Goal: Task Accomplishment & Management: Use online tool/utility

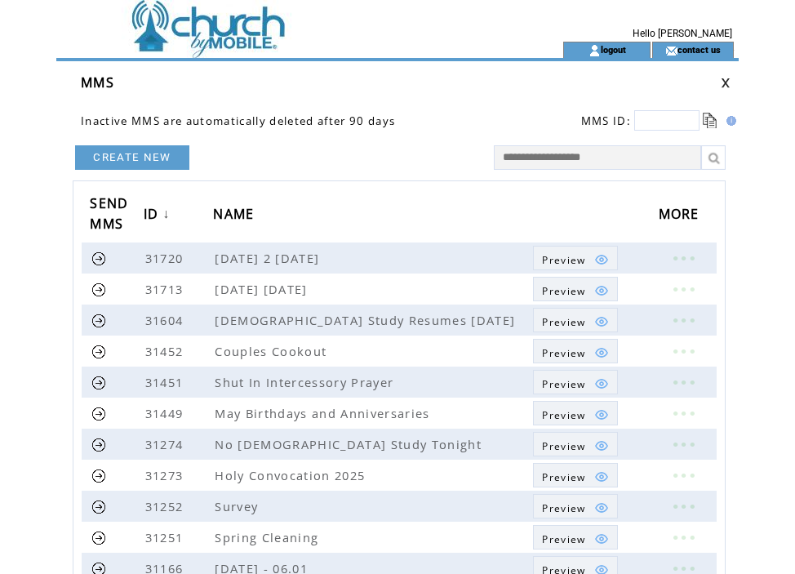
click at [714, 12] on td "Hello [PERSON_NAME]" at bounding box center [621, 21] width 234 height 42
click at [576, 136] on tbody "a Hello TOYE logout contact us MMS Inactive MMS are automatically deleted after…" at bounding box center [397, 469] width 682 height 939
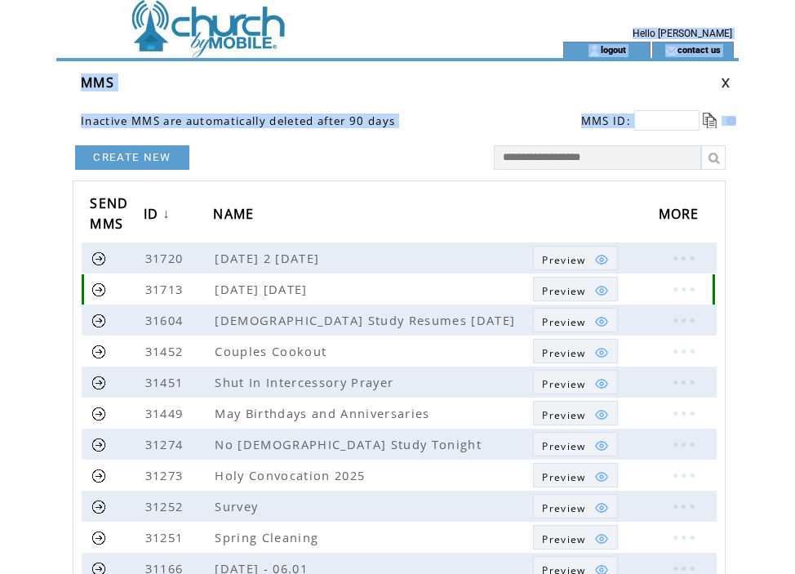
drag, startPoint x: 455, startPoint y: 289, endPoint x: 388, endPoint y: 328, distance: 78.2
click at [394, 327] on tbody "31720 Pentecost 2 06.08.25 Preview 31713 Pentecost Sunday 06.08.25 Preview 3160…" at bounding box center [399, 552] width 635 height 620
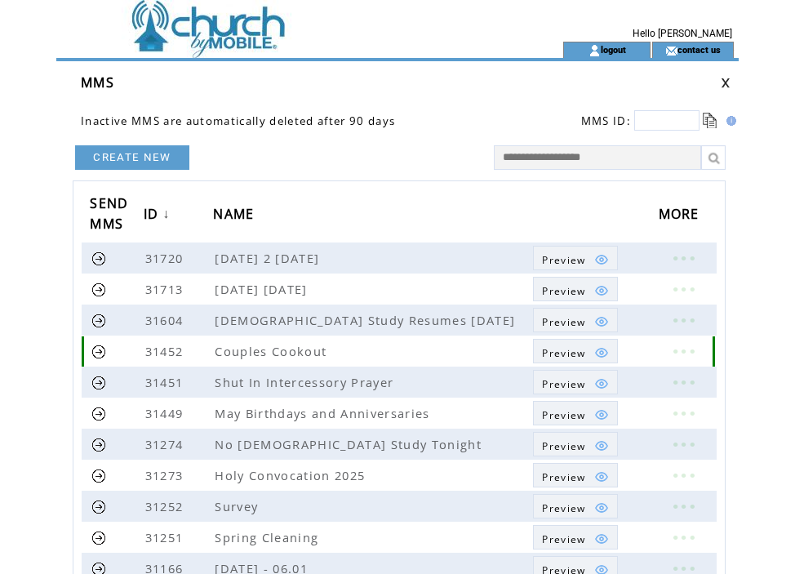
drag, startPoint x: 399, startPoint y: 343, endPoint x: 378, endPoint y: 352, distance: 23.0
click at [397, 348] on td "Couples Cookout" at bounding box center [373, 350] width 320 height 31
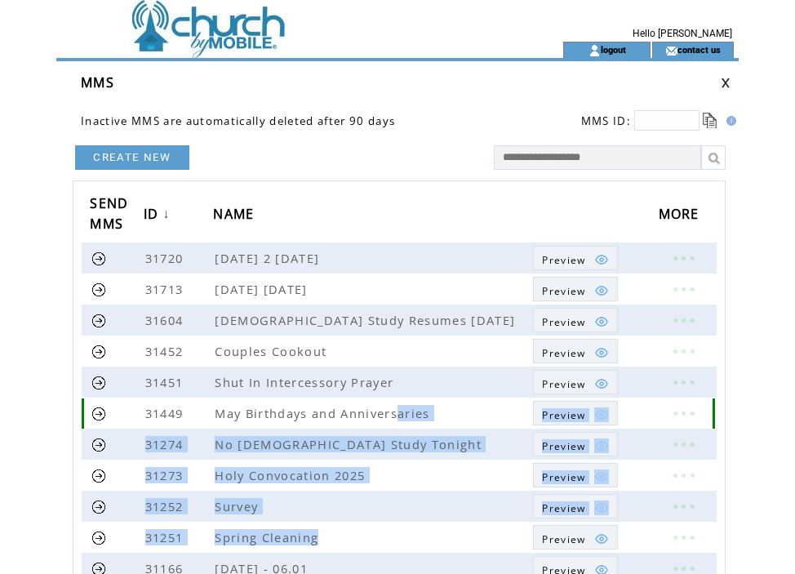
drag, startPoint x: 398, startPoint y: 406, endPoint x: 511, endPoint y: 549, distance: 182.5
click at [511, 549] on tbody "31720 Pentecost 2 06.08.25 Preview 31713 Pentecost Sunday 06.08.25 Preview 3160…" at bounding box center [399, 552] width 635 height 620
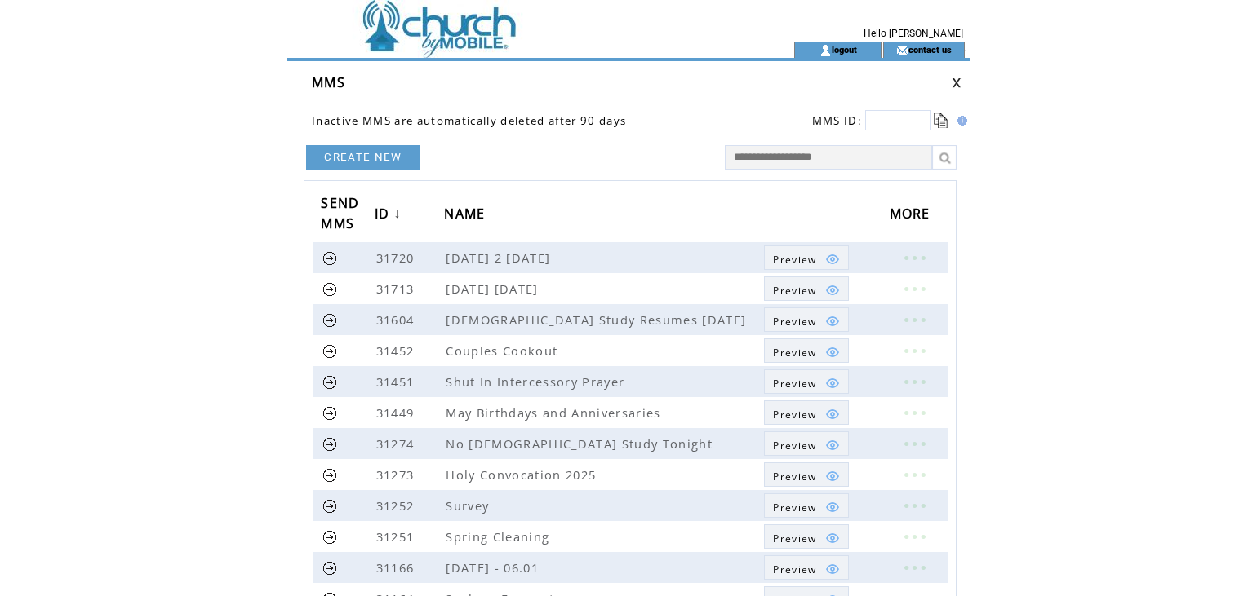
click at [585, 178] on form "CREATE NEW SEND MMS ID ↓ NAME MORE 31720 Pentecost 2 06.08.25 Preview 31713 Pen…" at bounding box center [630, 507] width 653 height 729
click at [955, 82] on link at bounding box center [956, 83] width 10 height 11
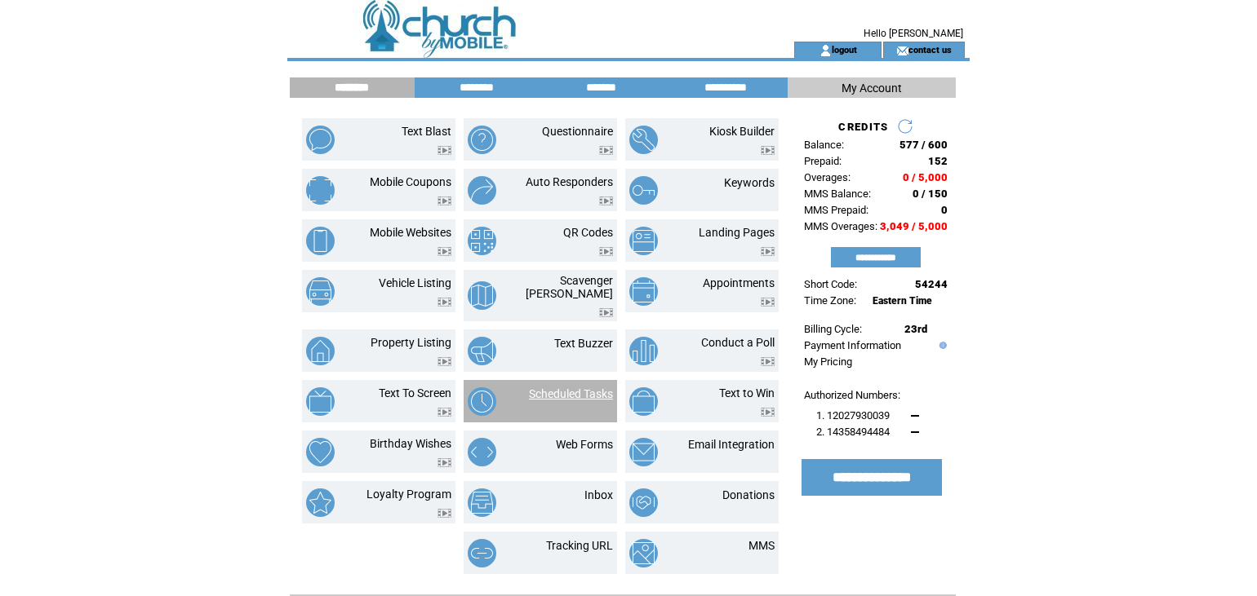
click at [586, 388] on link "Scheduled Tasks" at bounding box center [571, 394] width 84 height 13
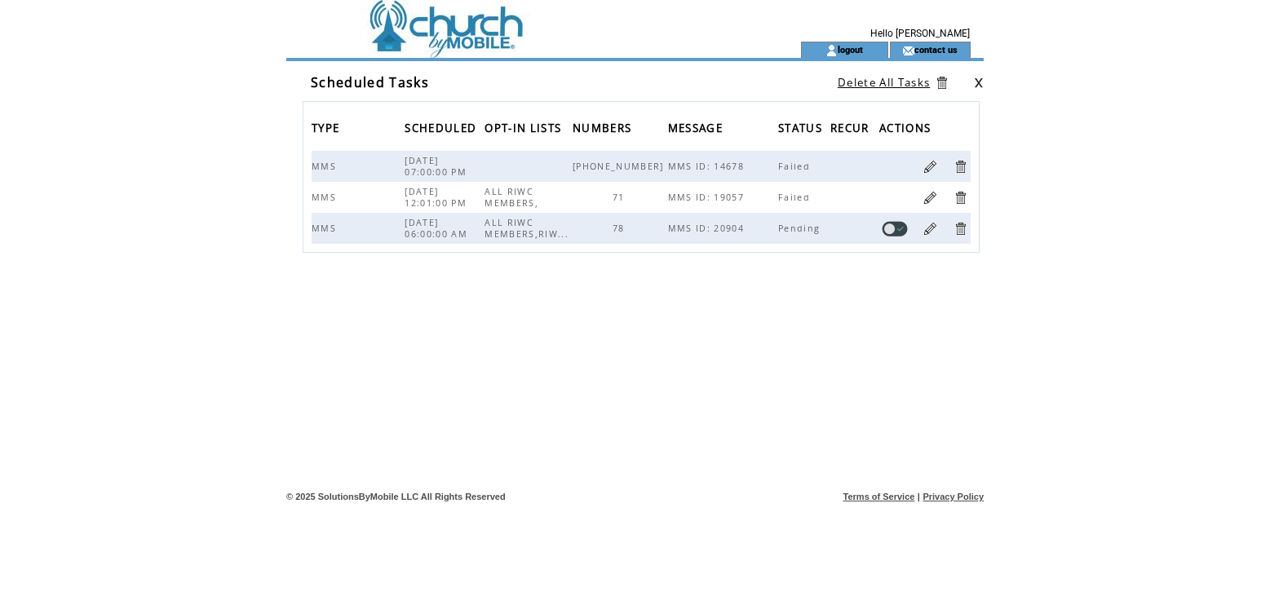
click at [977, 86] on link at bounding box center [979, 83] width 10 height 11
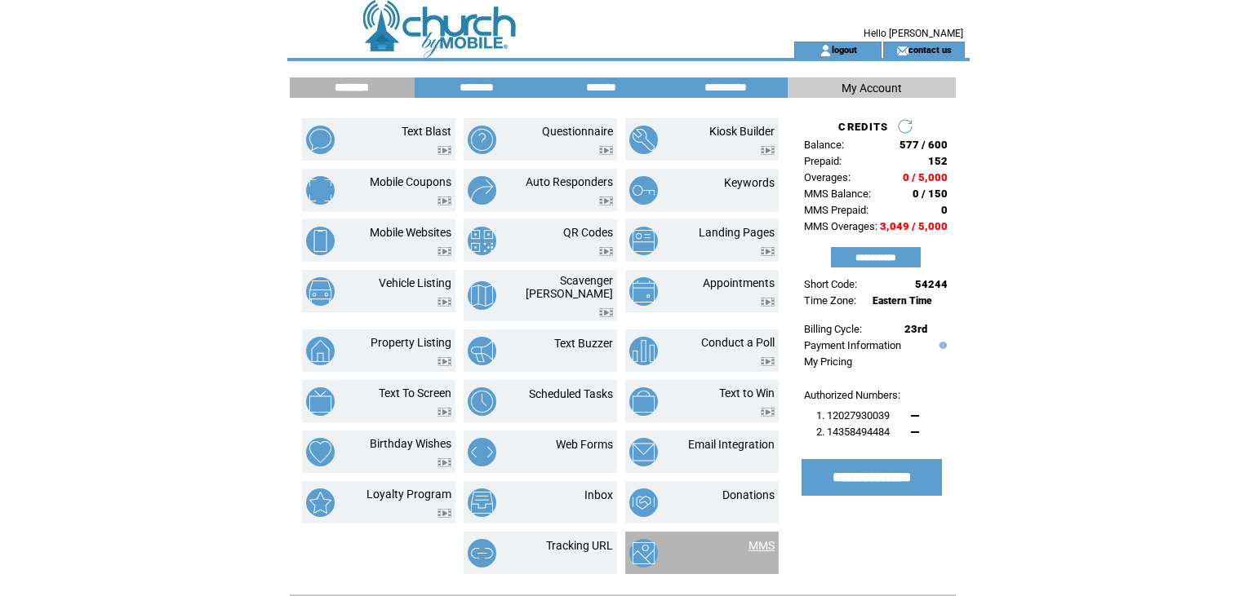
click at [763, 539] on link "MMS" at bounding box center [761, 545] width 26 height 13
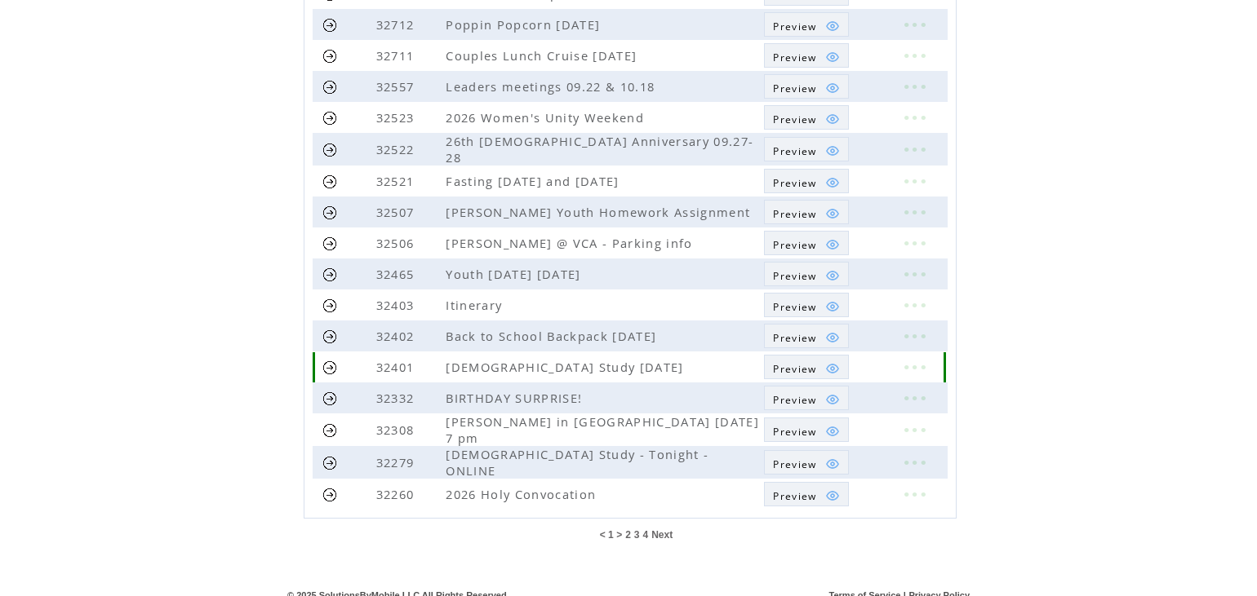
scroll to position [365, 0]
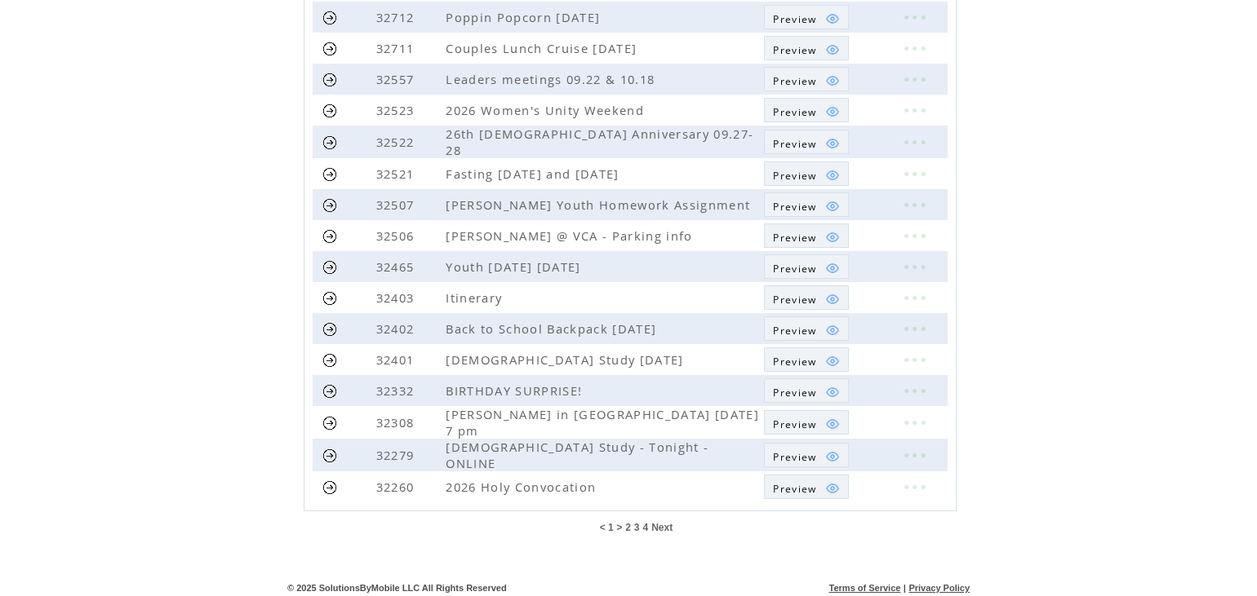
click at [658, 522] on span "Next" at bounding box center [661, 527] width 21 height 11
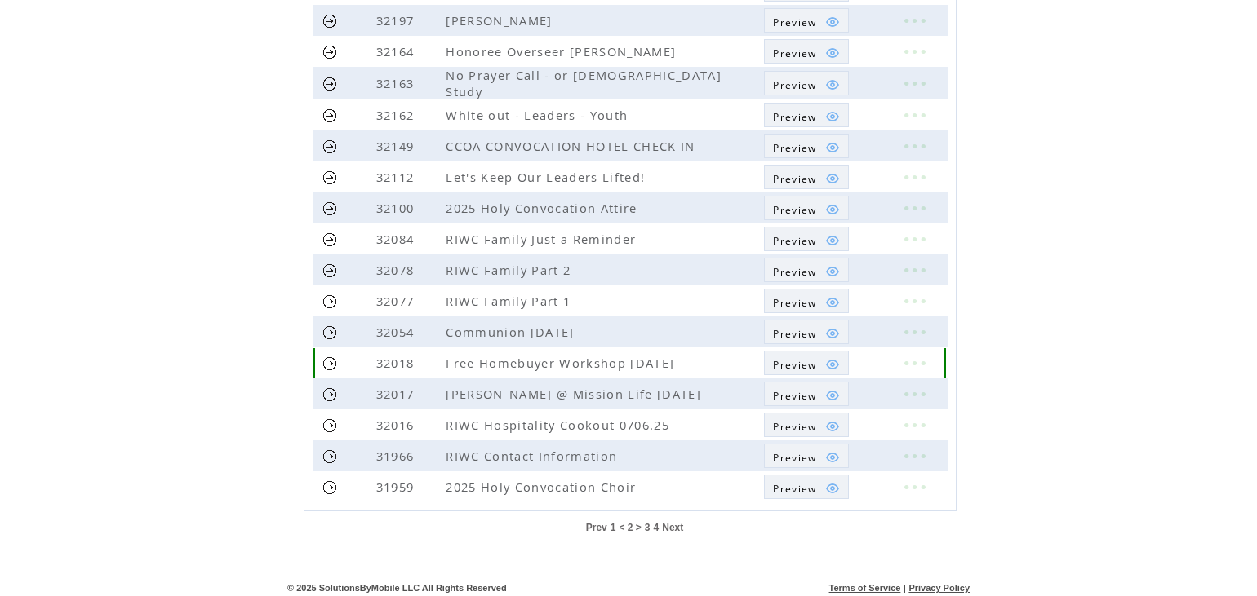
scroll to position [365, 0]
click at [672, 521] on span "Next" at bounding box center [672, 524] width 21 height 11
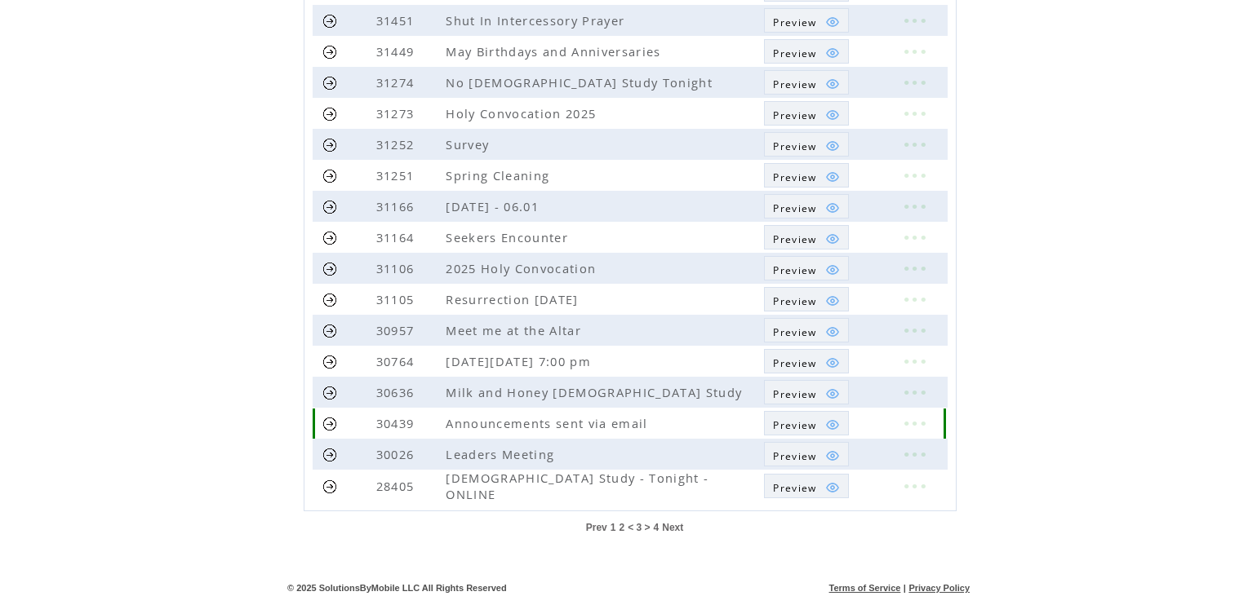
scroll to position [365, 0]
click at [670, 519] on span "Next" at bounding box center [672, 524] width 21 height 11
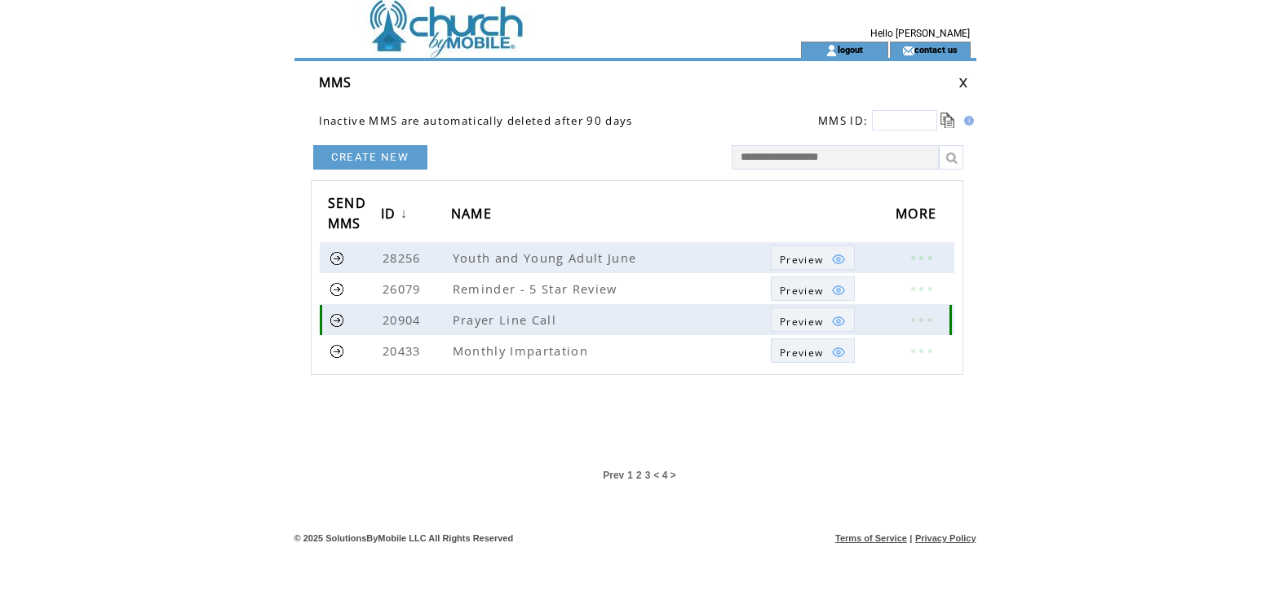
click at [334, 323] on link at bounding box center [338, 321] width 16 height 16
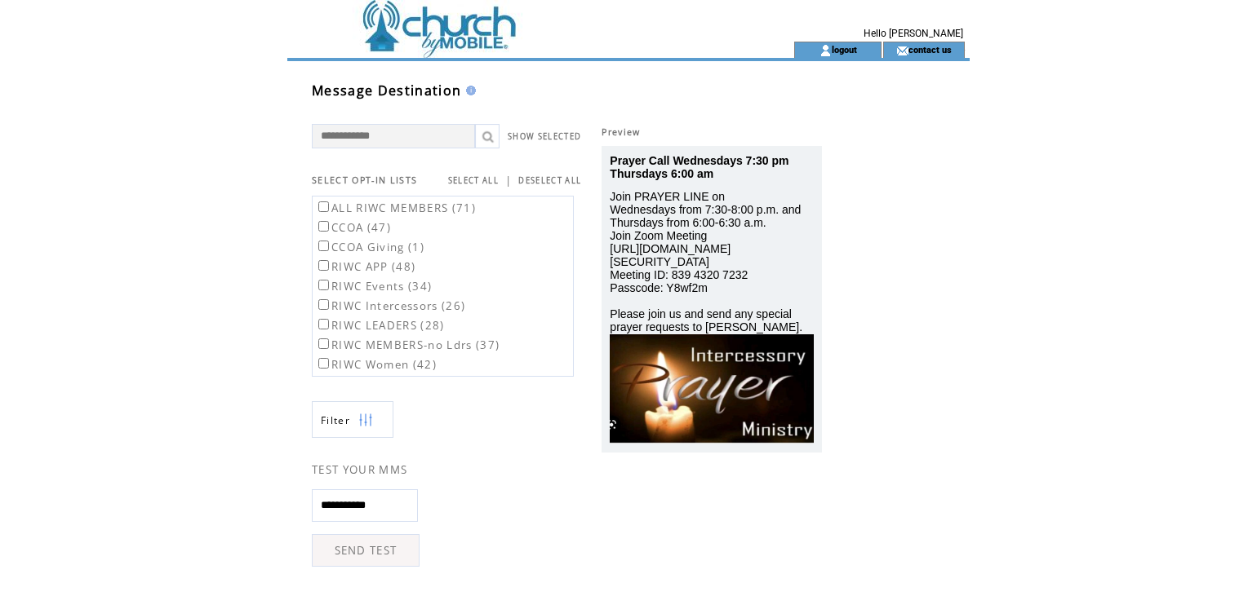
click at [321, 271] on label "RIWC APP (48)" at bounding box center [365, 266] width 100 height 15
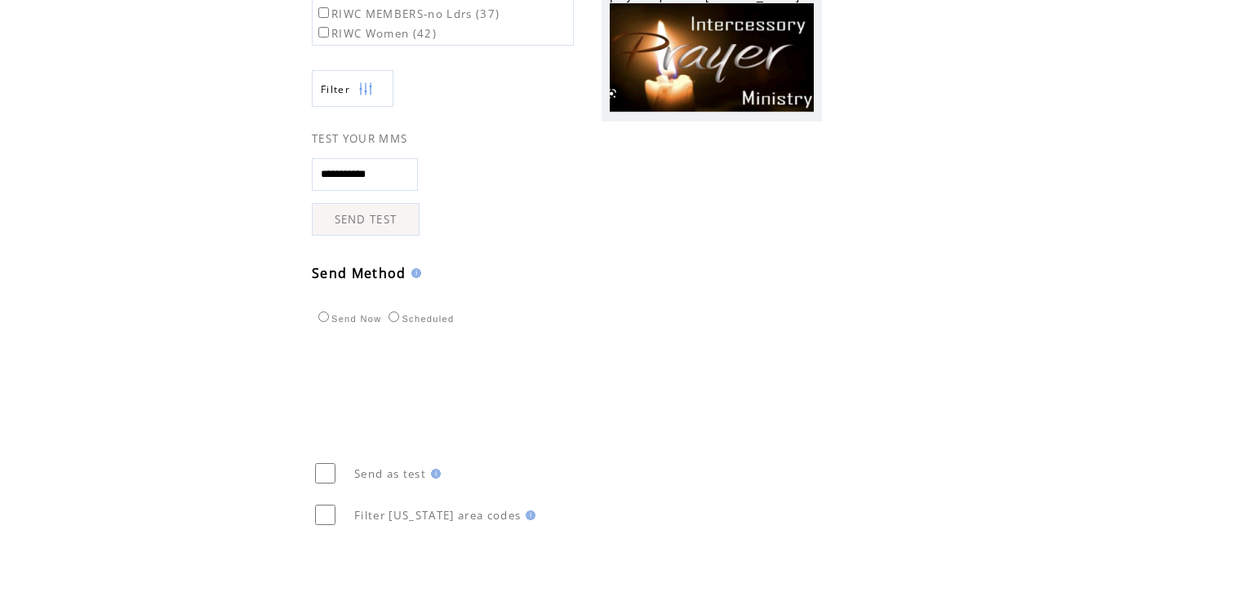
scroll to position [408, 0]
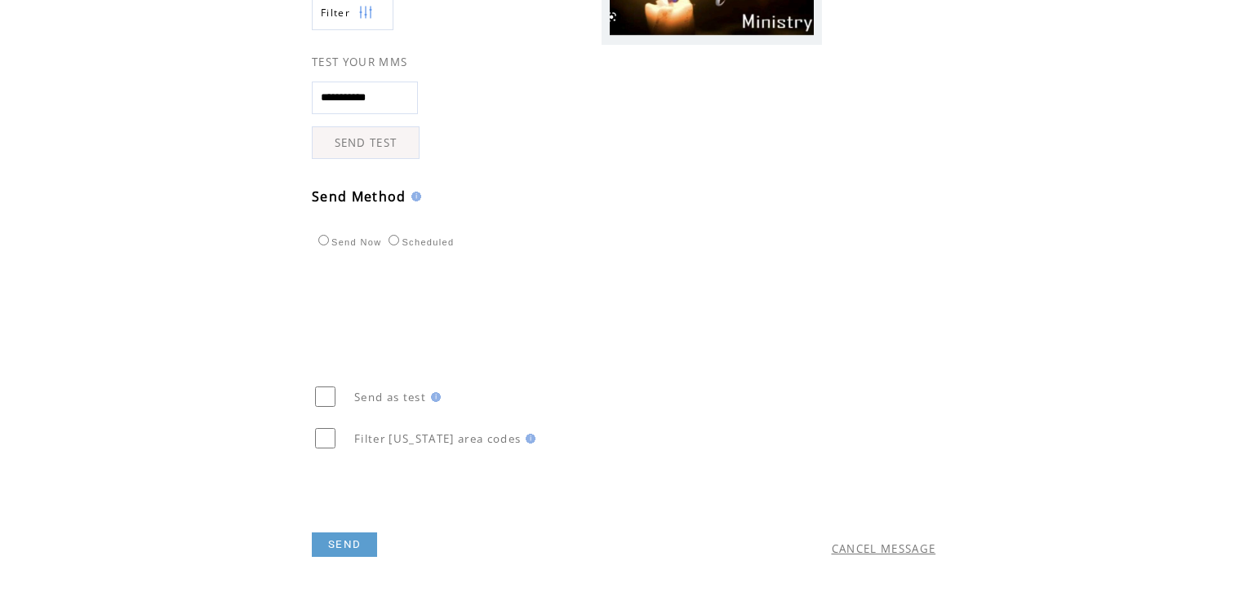
click at [344, 543] on link "SEND" at bounding box center [344, 545] width 65 height 24
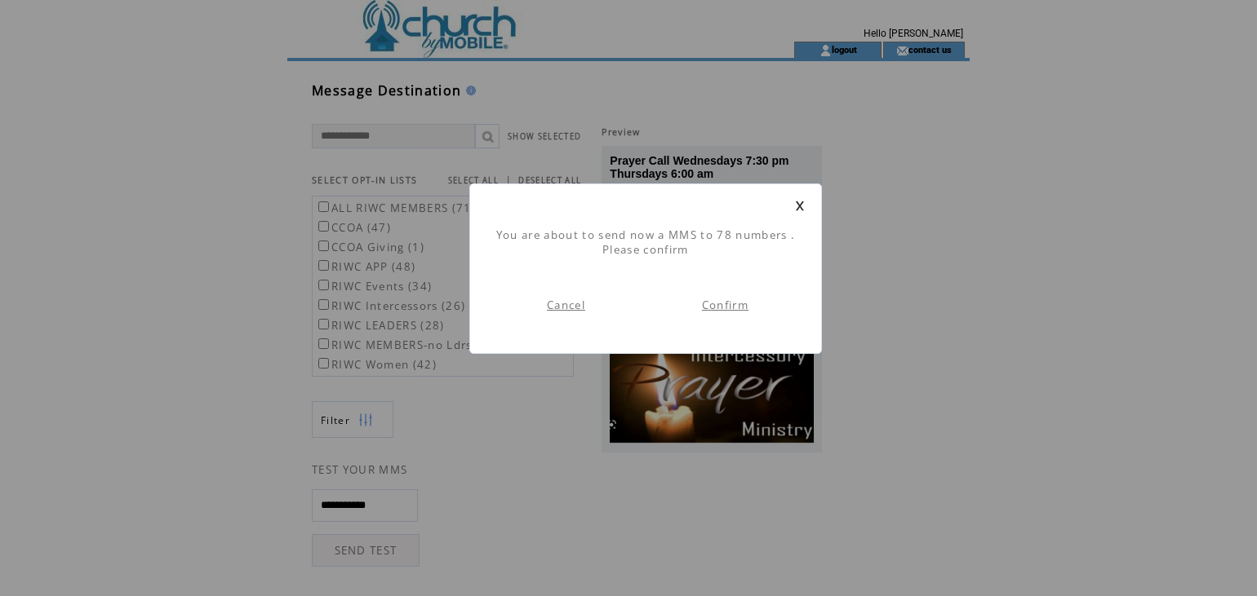
scroll to position [1, 0]
click at [720, 304] on link "Confirm" at bounding box center [725, 305] width 47 height 15
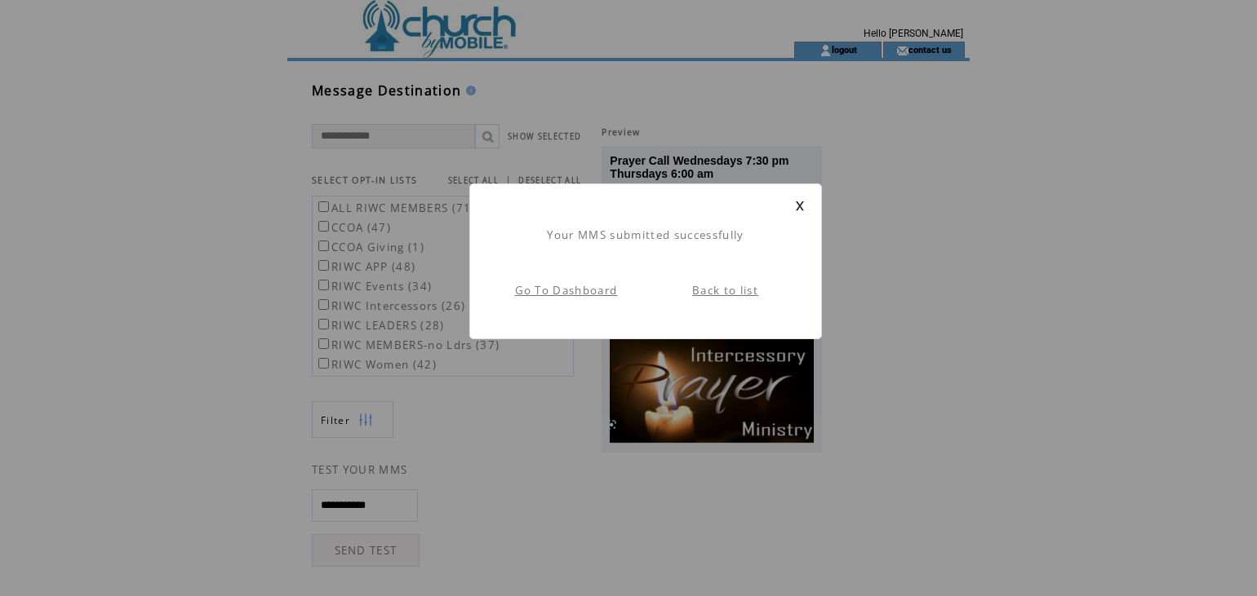
scroll to position [1, 0]
click at [725, 288] on link "Back to list" at bounding box center [725, 290] width 66 height 15
